Goal: Transaction & Acquisition: Subscribe to service/newsletter

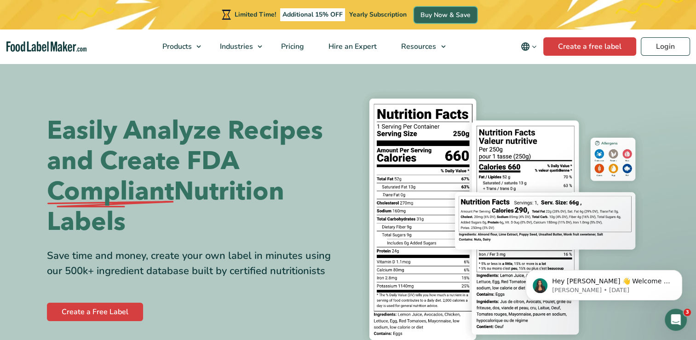
click at [427, 15] on link "Buy Now & Save" at bounding box center [445, 15] width 63 height 16
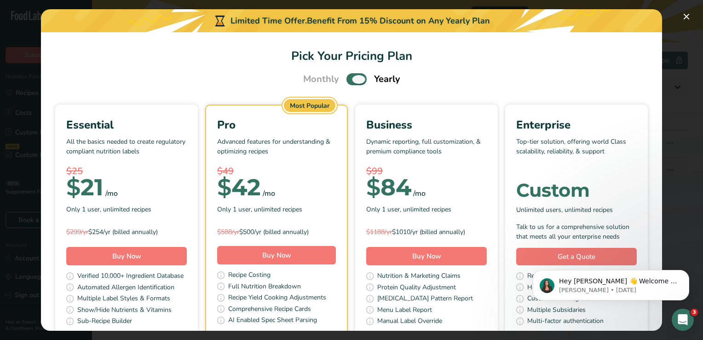
click at [347, 77] on span "Pick Your Pricing Plan Modal" at bounding box center [357, 79] width 20 height 12
click at [347, 77] on input "Pick Your Pricing Plan Modal" at bounding box center [350, 79] width 6 height 6
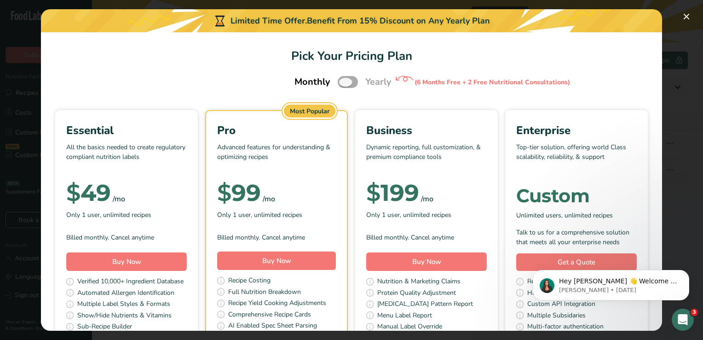
click at [348, 84] on span "Pick Your Pricing Plan Modal" at bounding box center [348, 82] width 20 height 12
click at [344, 84] on input "Pick Your Pricing Plan Modal" at bounding box center [341, 82] width 6 height 6
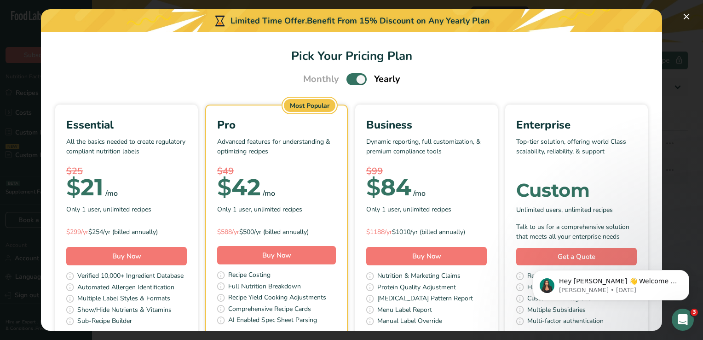
click at [347, 80] on span "Pick Your Pricing Plan Modal" at bounding box center [357, 79] width 20 height 12
click at [347, 80] on input "Pick Your Pricing Plan Modal" at bounding box center [350, 79] width 6 height 6
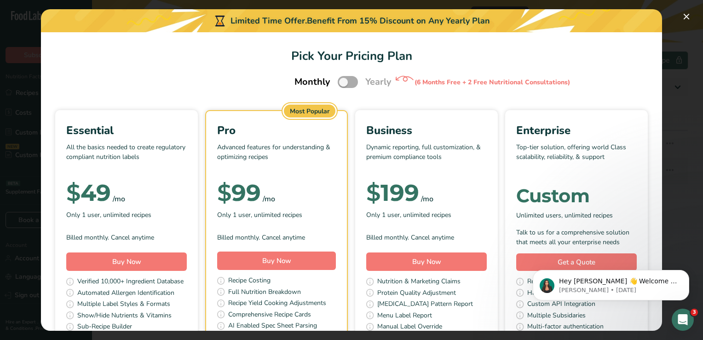
click at [347, 78] on span "Pick Your Pricing Plan Modal" at bounding box center [348, 82] width 20 height 12
click at [344, 79] on input "Pick Your Pricing Plan Modal" at bounding box center [341, 82] width 6 height 6
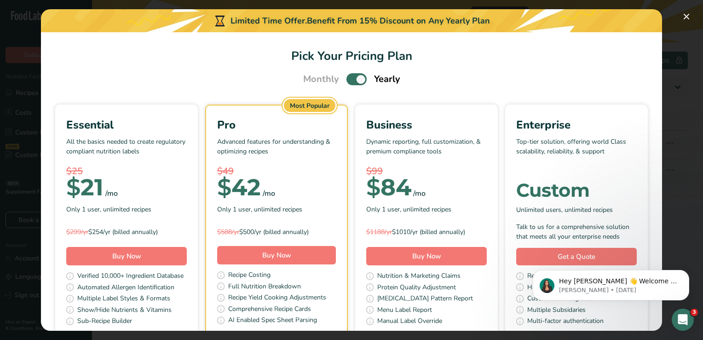
click at [347, 79] on span "Pick Your Pricing Plan Modal" at bounding box center [357, 79] width 20 height 12
click at [347, 79] on input "Pick Your Pricing Plan Modal" at bounding box center [350, 79] width 6 height 6
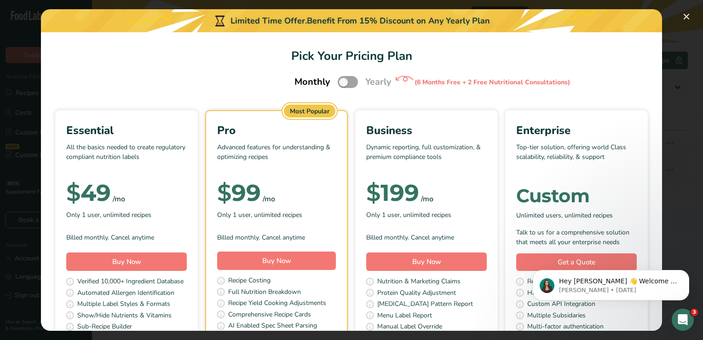
click at [356, 82] on div "Monthly Yearly (6 Months Free + 2 Free Nutritional Consultations)" at bounding box center [351, 81] width 137 height 19
click at [352, 81] on span "Pick Your Pricing Plan Modal" at bounding box center [348, 82] width 20 height 12
click at [344, 81] on input "Pick Your Pricing Plan Modal" at bounding box center [341, 82] width 6 height 6
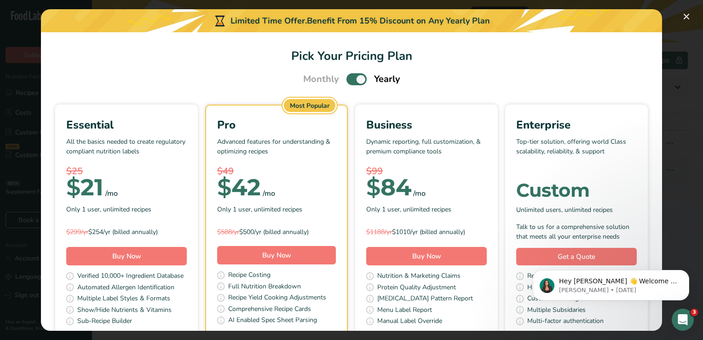
click at [347, 80] on span "Pick Your Pricing Plan Modal" at bounding box center [357, 79] width 20 height 12
click at [347, 80] on input "Pick Your Pricing Plan Modal" at bounding box center [350, 79] width 6 height 6
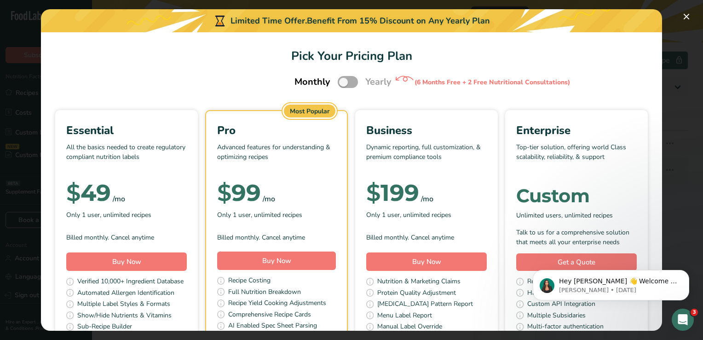
click at [349, 81] on span "Pick Your Pricing Plan Modal" at bounding box center [348, 82] width 20 height 12
click at [344, 81] on input "Pick Your Pricing Plan Modal" at bounding box center [341, 82] width 6 height 6
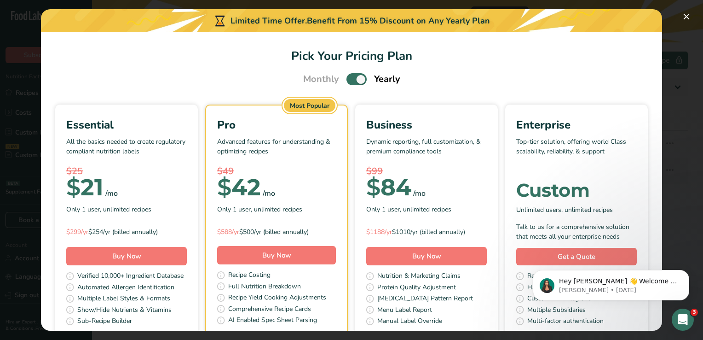
click at [611, 75] on div "Monthly Yearly" at bounding box center [351, 79] width 599 height 14
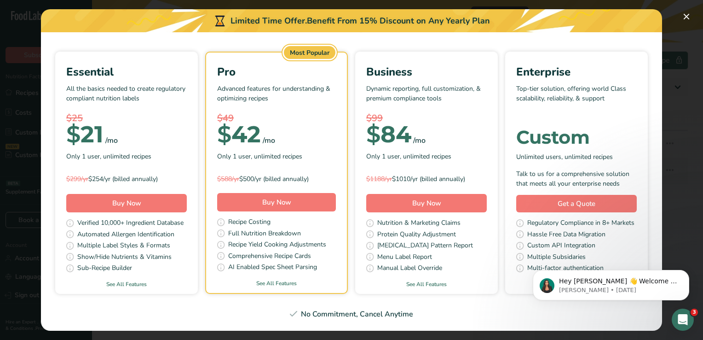
scroll to position [92, 0]
click at [193, 280] on link "See All Features" at bounding box center [126, 284] width 143 height 8
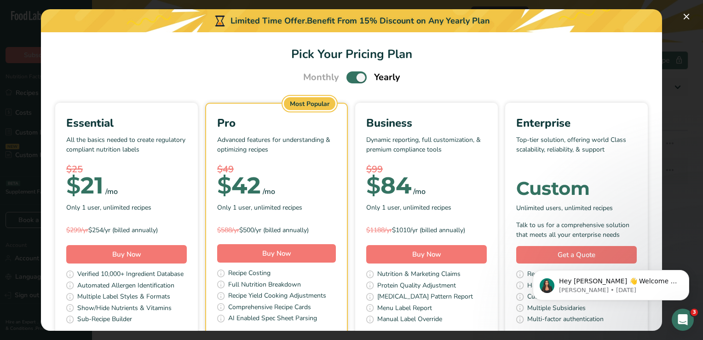
scroll to position [0, 0]
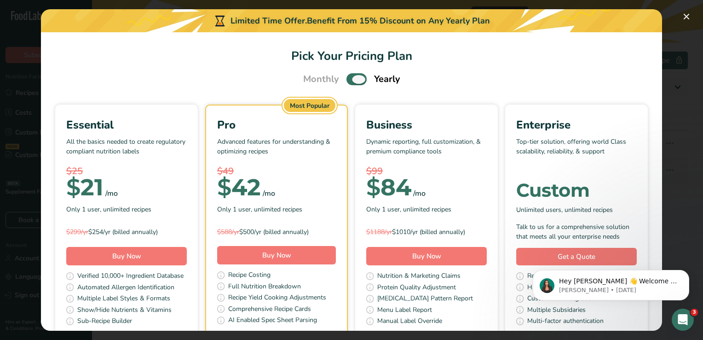
click at [347, 81] on span "Pick Your Pricing Plan Modal" at bounding box center [357, 79] width 20 height 12
click at [347, 81] on input "Pick Your Pricing Plan Modal" at bounding box center [350, 79] width 6 height 6
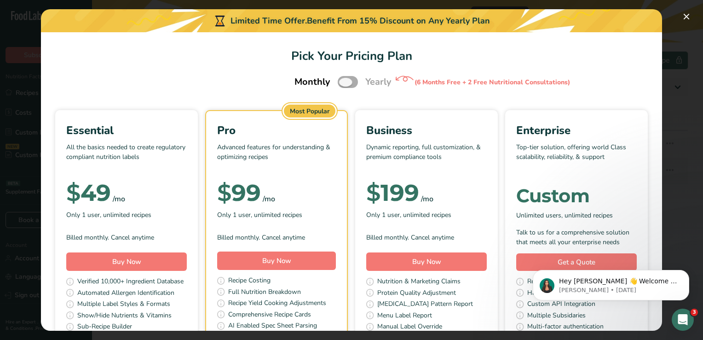
click at [350, 85] on span "Pick Your Pricing Plan Modal" at bounding box center [348, 82] width 20 height 12
click at [344, 85] on input "Pick Your Pricing Plan Modal" at bounding box center [341, 82] width 6 height 6
checkbox input "true"
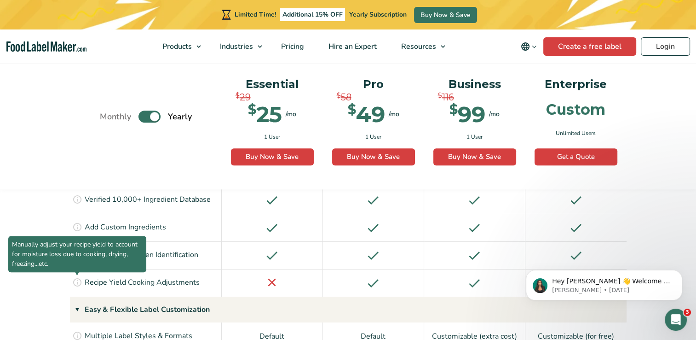
click at [77, 277] on icon at bounding box center [77, 282] width 10 height 10
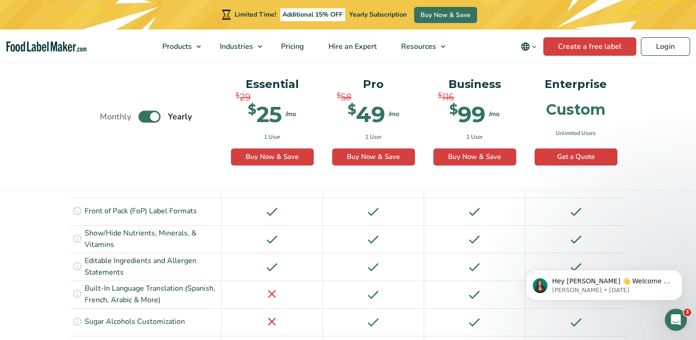
scroll to position [1045, 0]
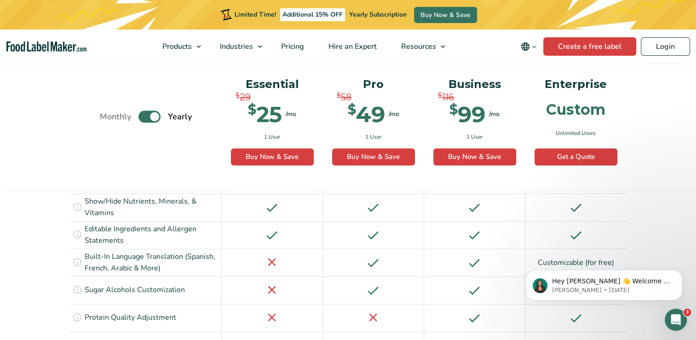
click at [77, 339] on icon at bounding box center [77, 344] width 10 height 10
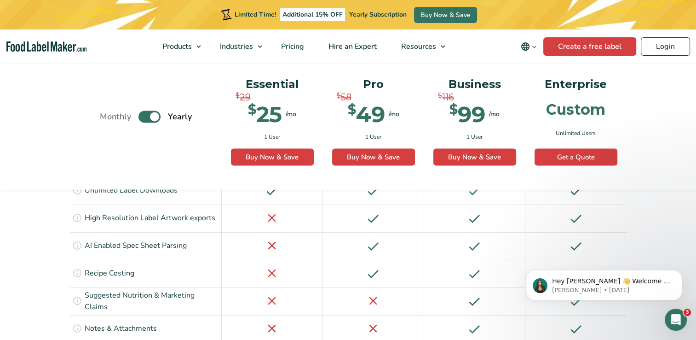
scroll to position [1597, 0]
